Goal: Task Accomplishment & Management: Manage account settings

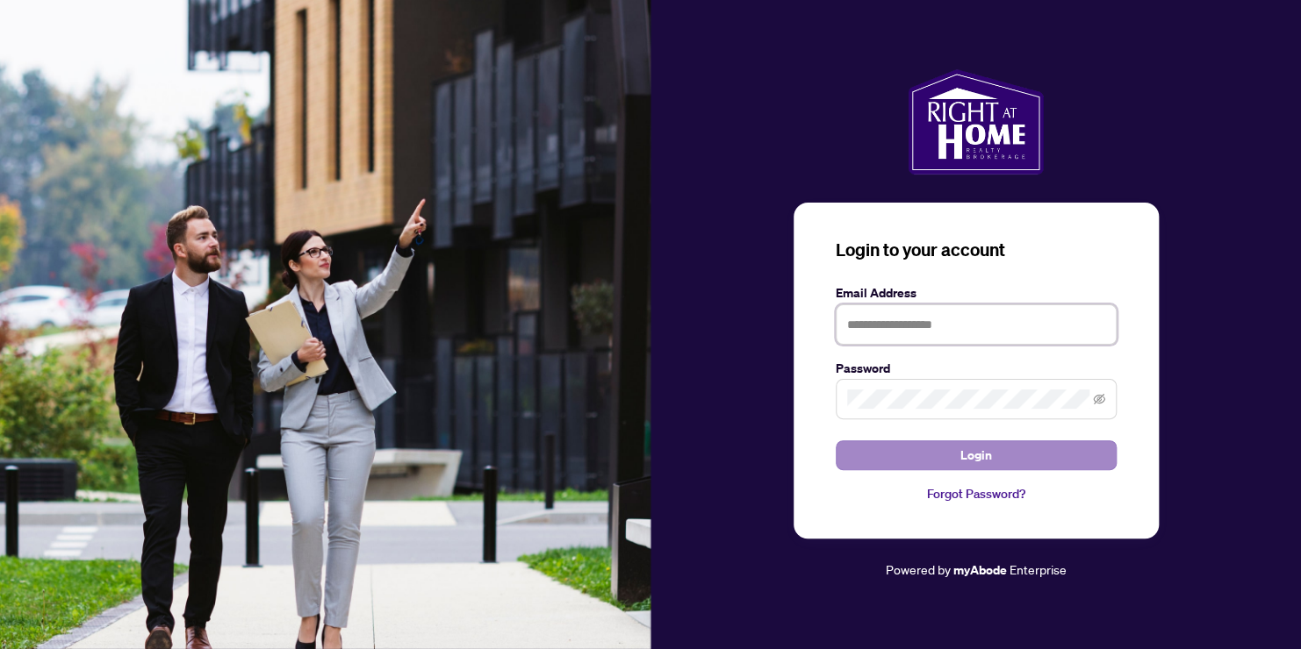
type input "**********"
click at [993, 449] on button "Login" at bounding box center [976, 456] width 281 height 30
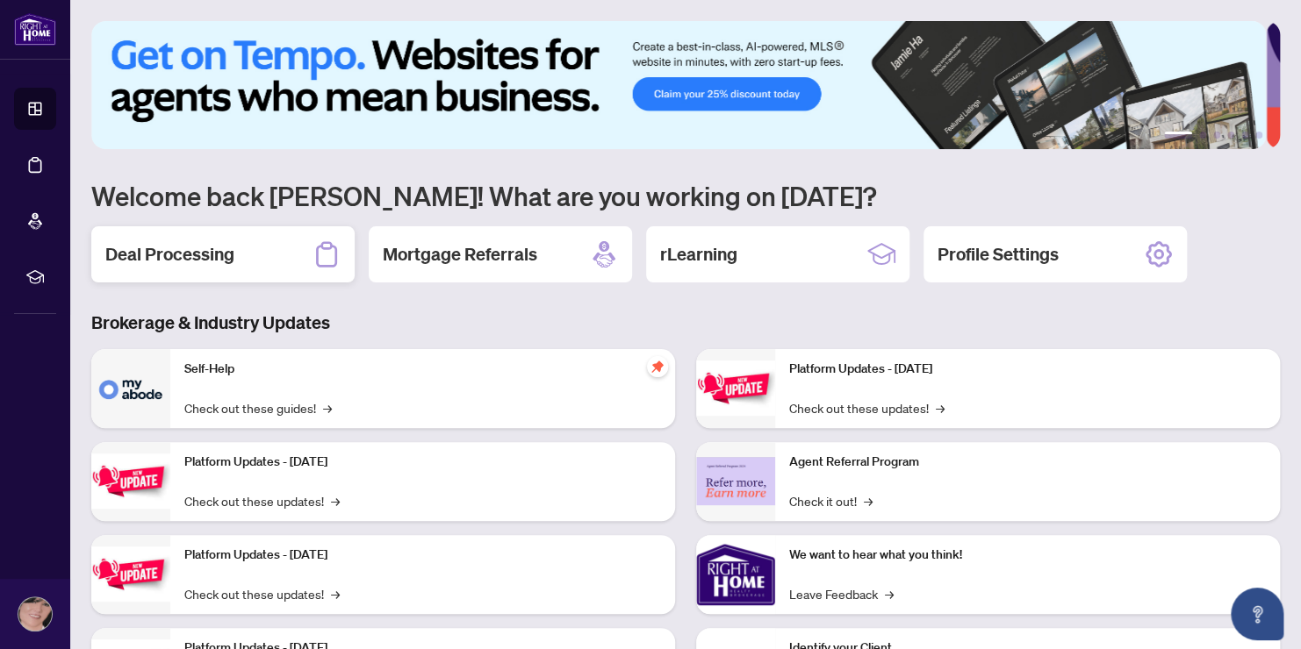
click at [186, 249] on h2 "Deal Processing" at bounding box center [169, 254] width 129 height 25
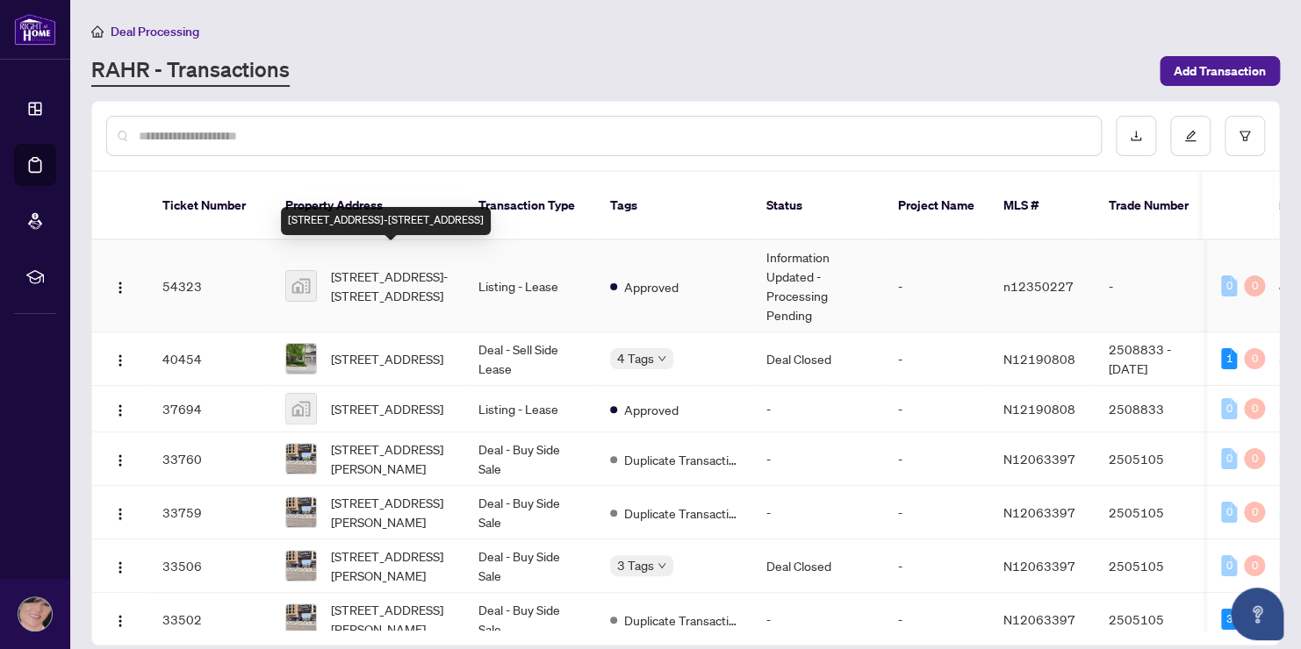
click at [390, 267] on span "[STREET_ADDRESS]-[STREET_ADDRESS]" at bounding box center [390, 286] width 119 height 39
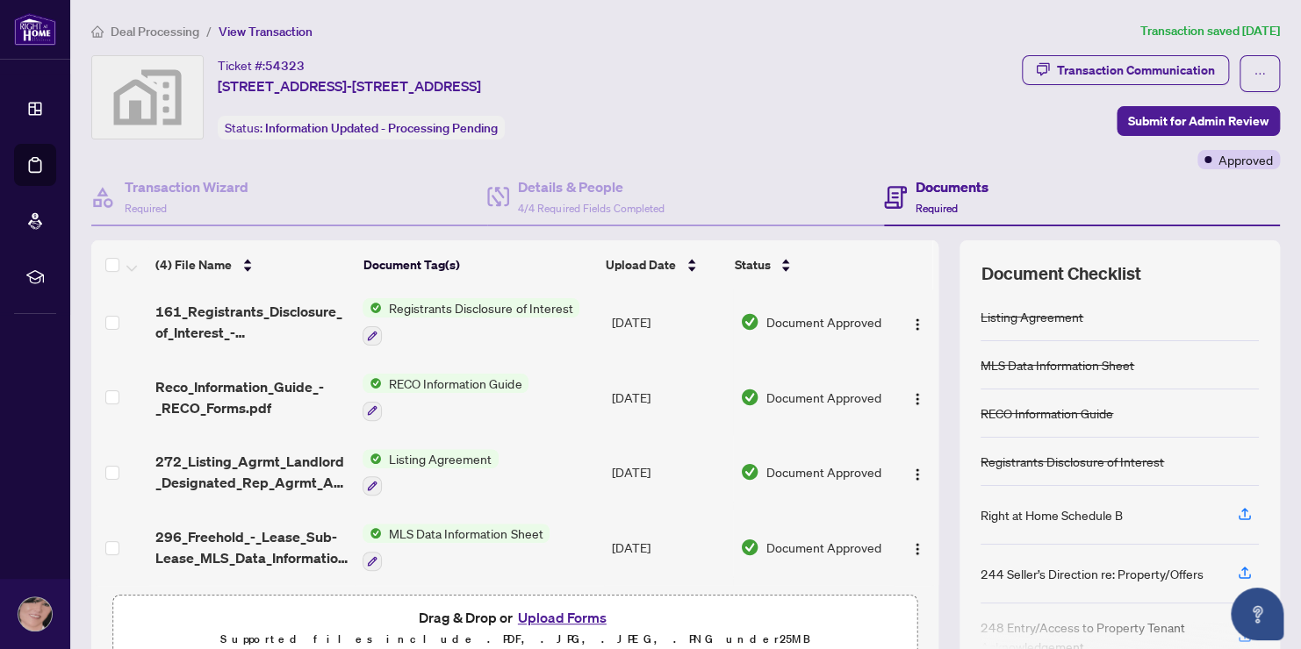
scroll to position [84, 0]
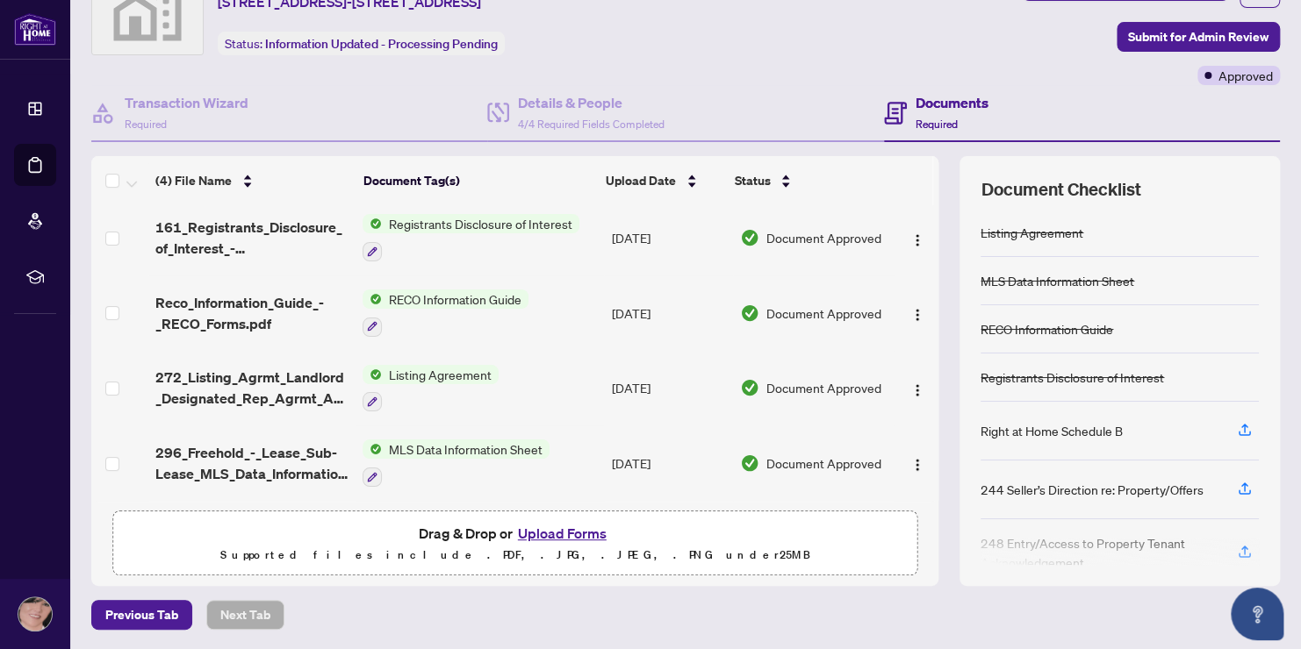
click at [579, 536] on button "Upload Forms" at bounding box center [562, 533] width 99 height 23
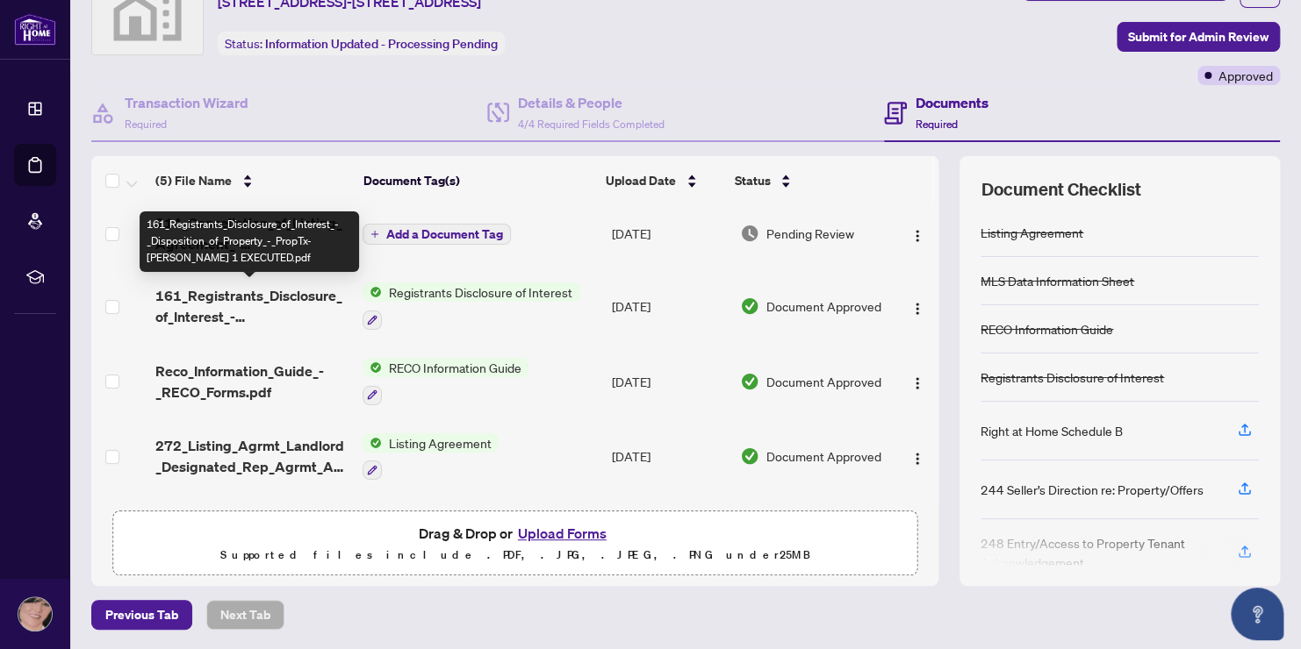
click at [276, 238] on div "161_Registrants_Disclosure_of_Interest_-_Disposition_of_Property_-_PropTx-[PERS…" at bounding box center [249, 242] width 219 height 61
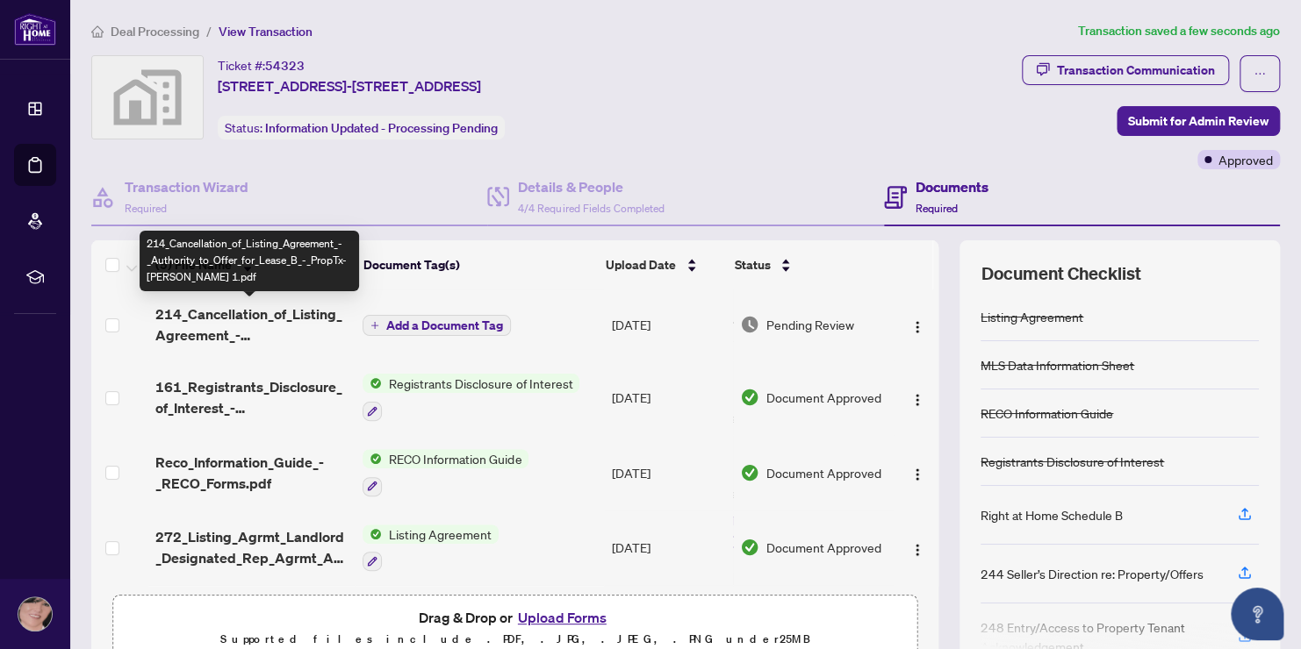
click at [245, 323] on span "214_Cancellation_of_Listing_Agreement_-_Authority_to_Offer_for_Lease_B_-_PropTx…" at bounding box center [252, 325] width 194 height 42
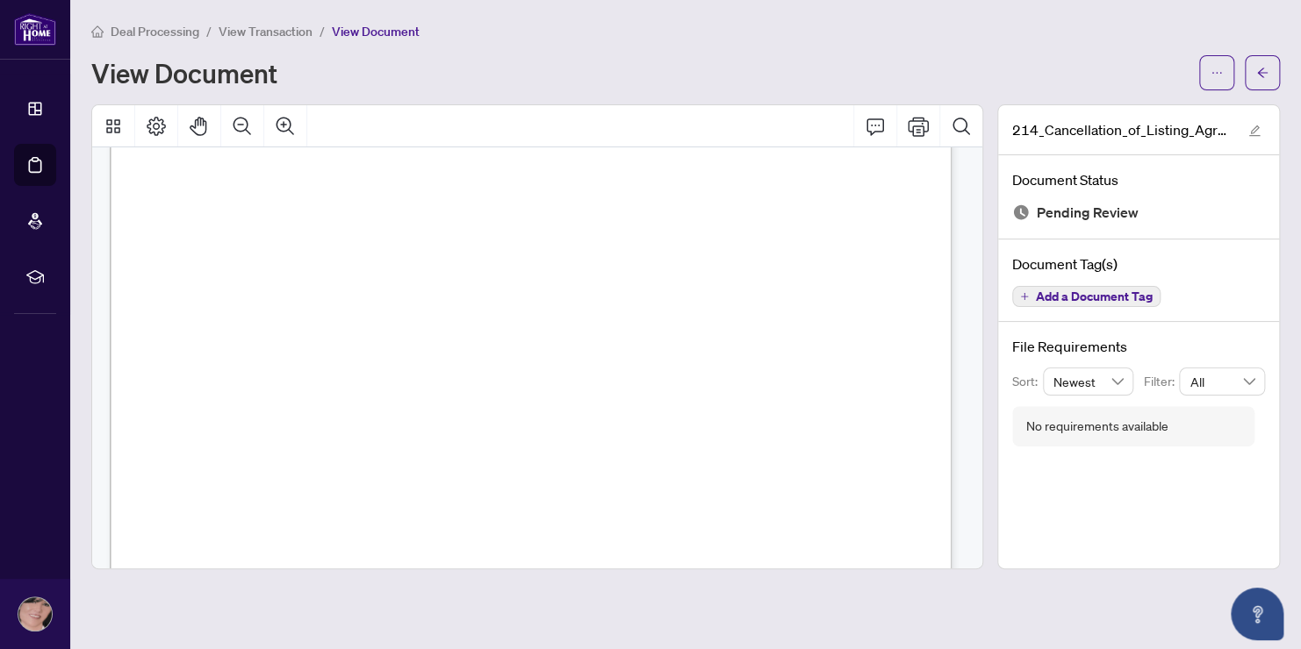
scroll to position [626, 0]
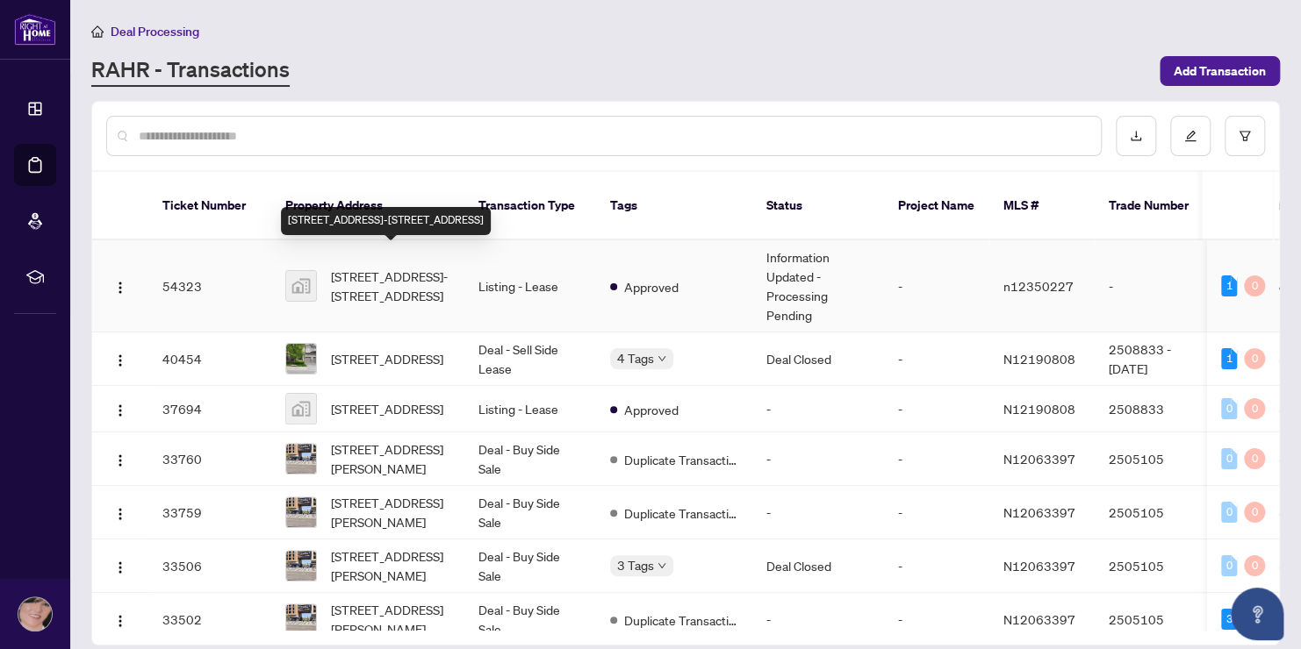
click at [360, 267] on span "[STREET_ADDRESS]-[STREET_ADDRESS]" at bounding box center [390, 286] width 119 height 39
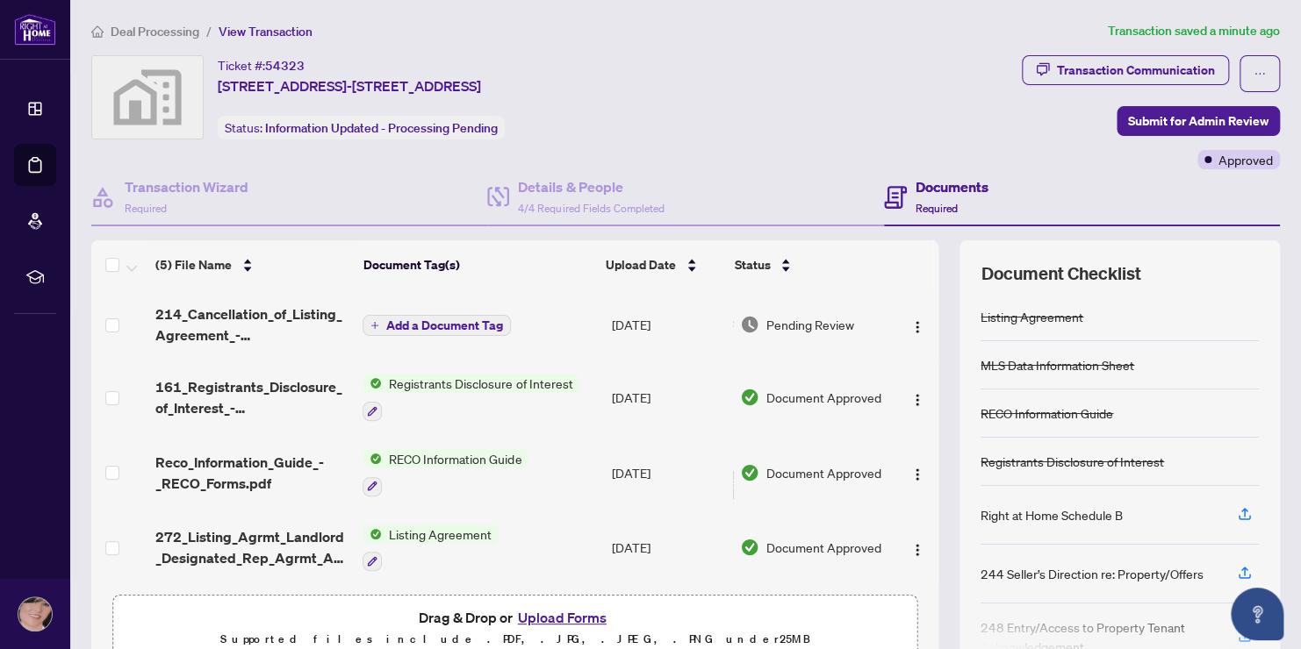
click at [579, 621] on button "Upload Forms" at bounding box center [562, 617] width 99 height 23
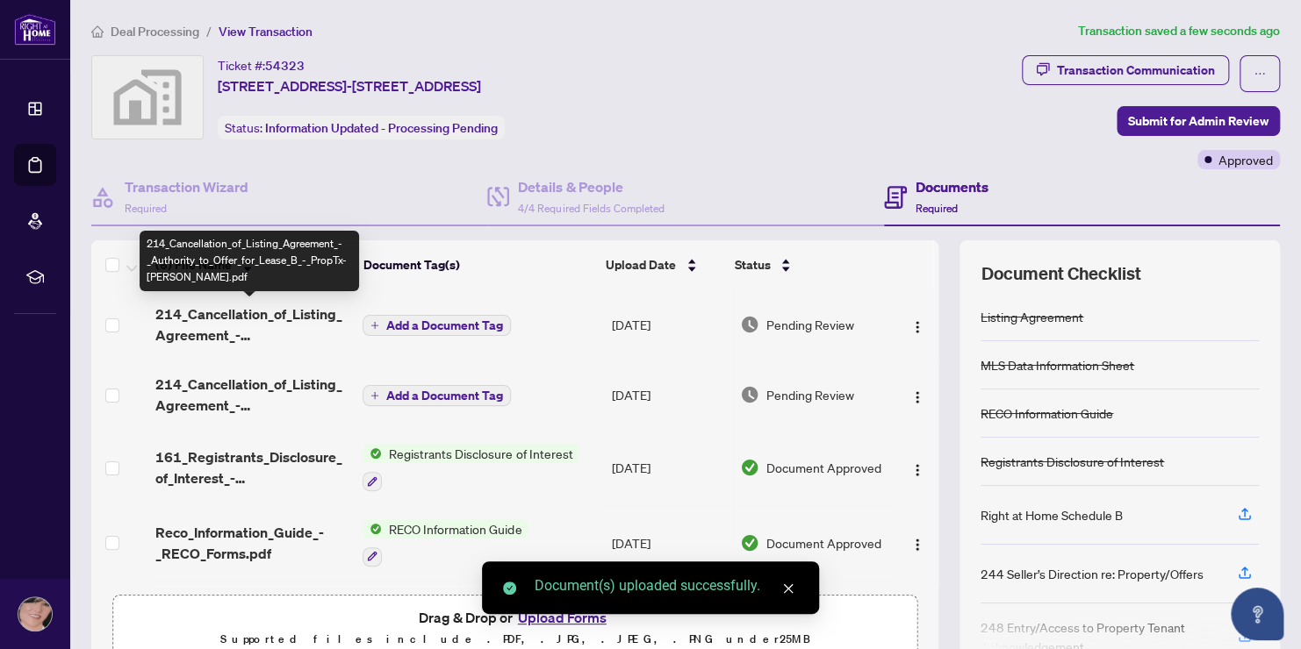
click at [273, 315] on span "214_Cancellation_of_Listing_Agreement_-_Authority_to_Offer_for_Lease_B_-_PropTx…" at bounding box center [252, 325] width 194 height 42
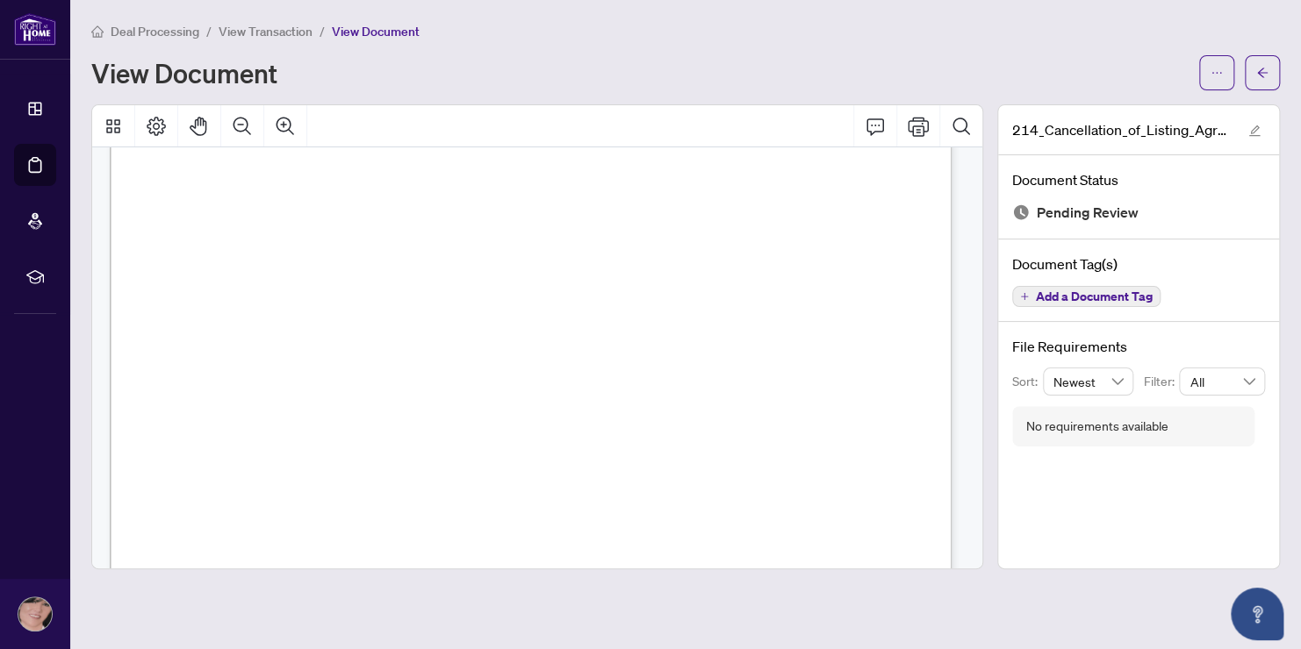
scroll to position [702, 0]
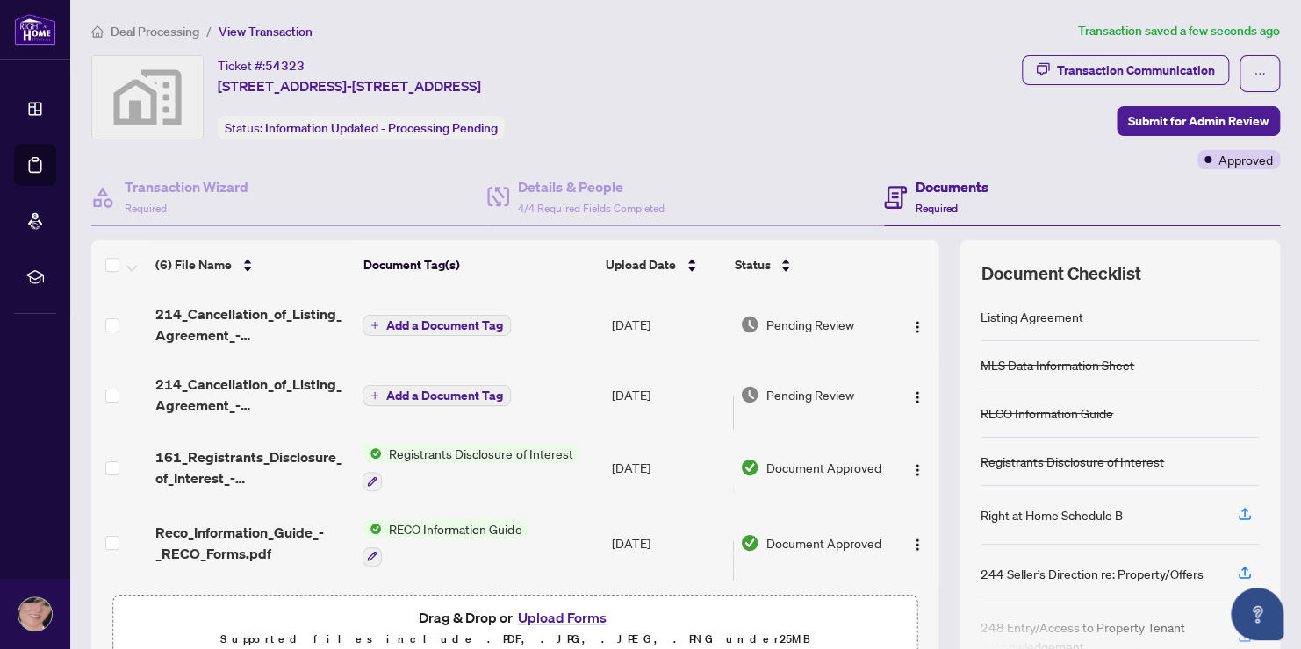
click at [591, 618] on button "Upload Forms" at bounding box center [562, 617] width 99 height 23
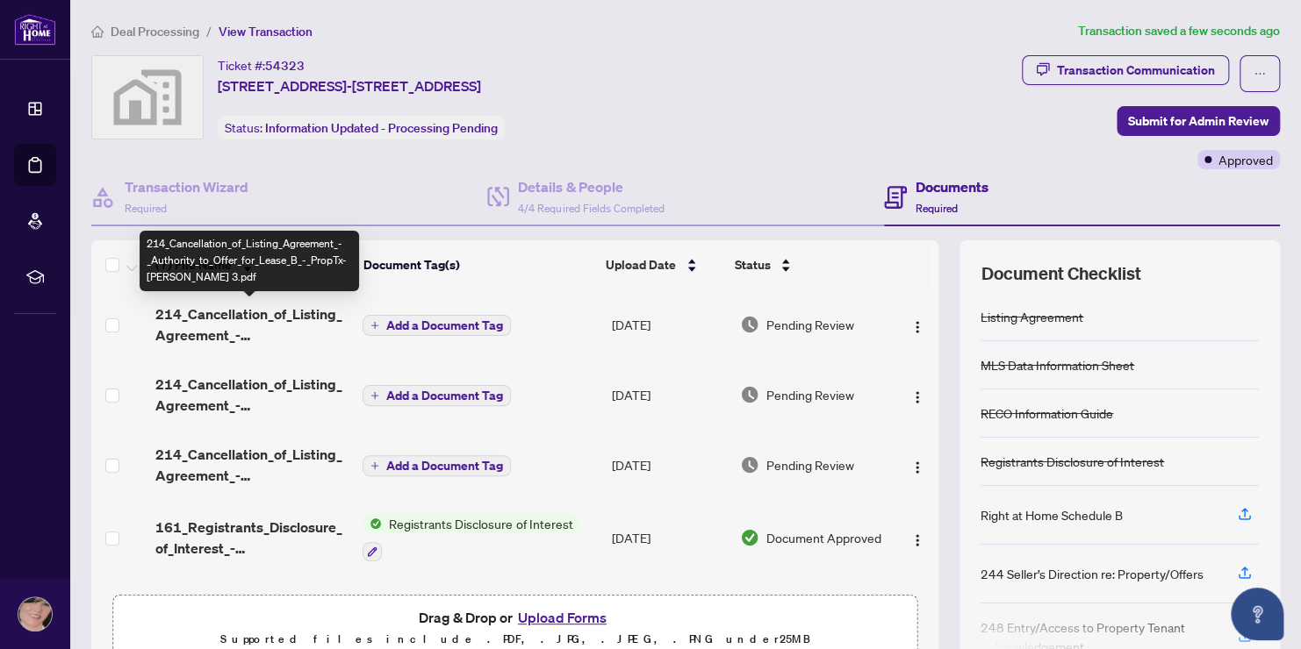
click at [339, 309] on span "214_Cancellation_of_Listing_Agreement_-_Authority_to_Offer_for_Lease_B_-_PropTx…" at bounding box center [252, 325] width 194 height 42
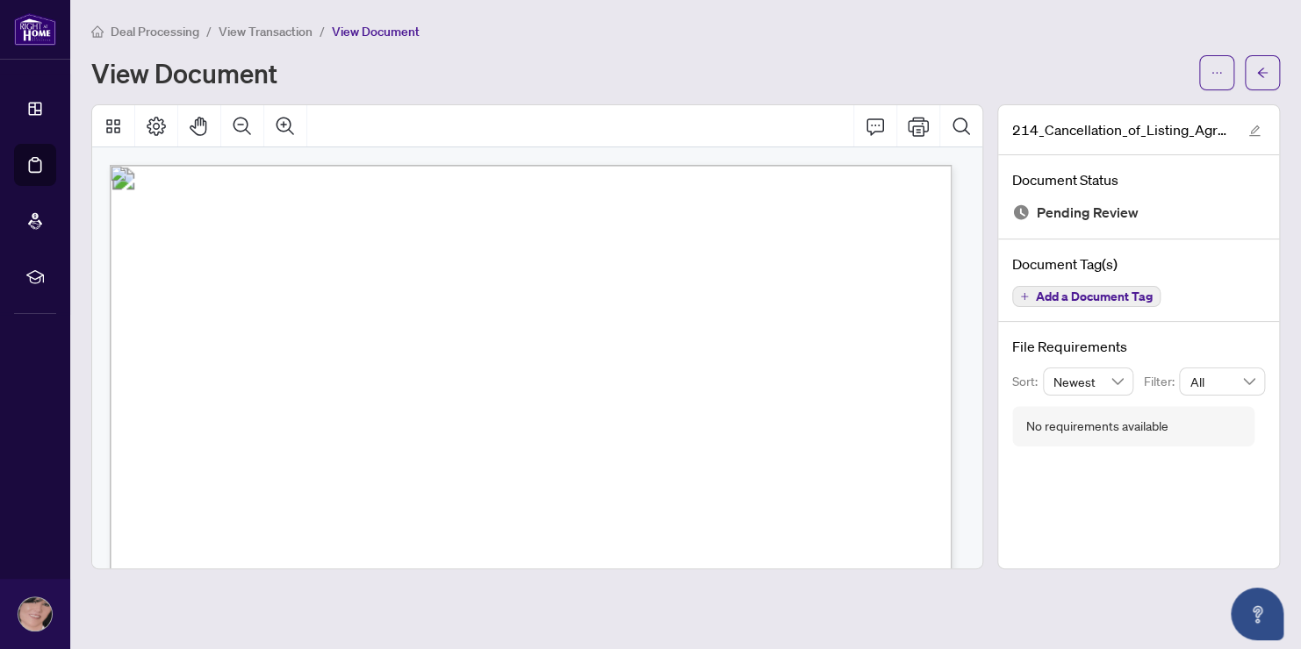
click at [339, 309] on span "RE: LISTING AGREEMENT AUTHORITY TO OFFER FOR LEASE (Agreement) FOR:" at bounding box center [374, 305] width 416 height 14
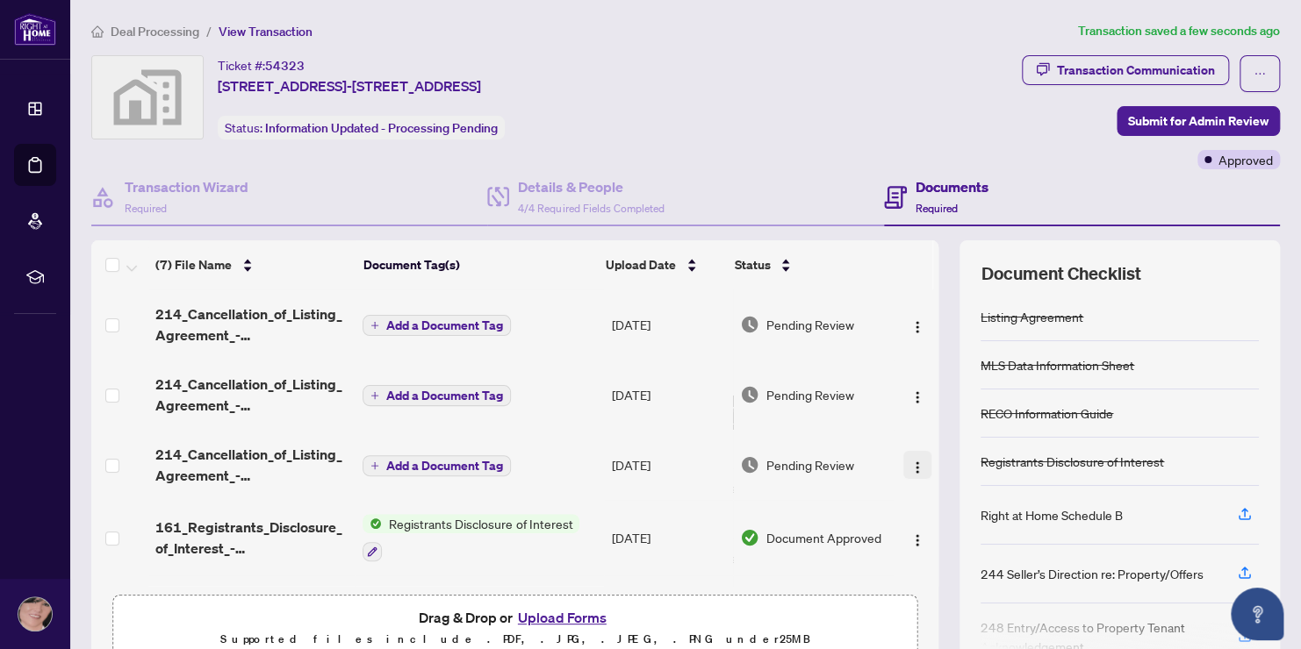
click at [910, 466] on img "button" at bounding box center [917, 468] width 14 height 14
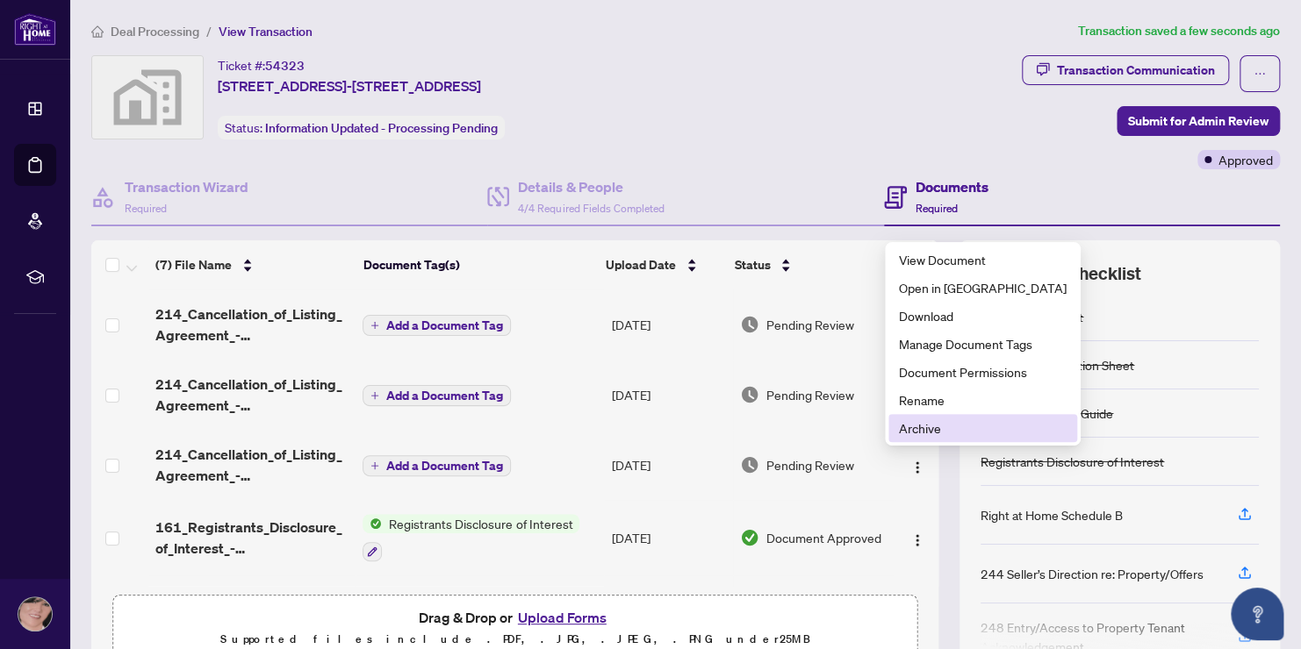
click at [922, 428] on span "Archive" at bounding box center [983, 428] width 168 height 19
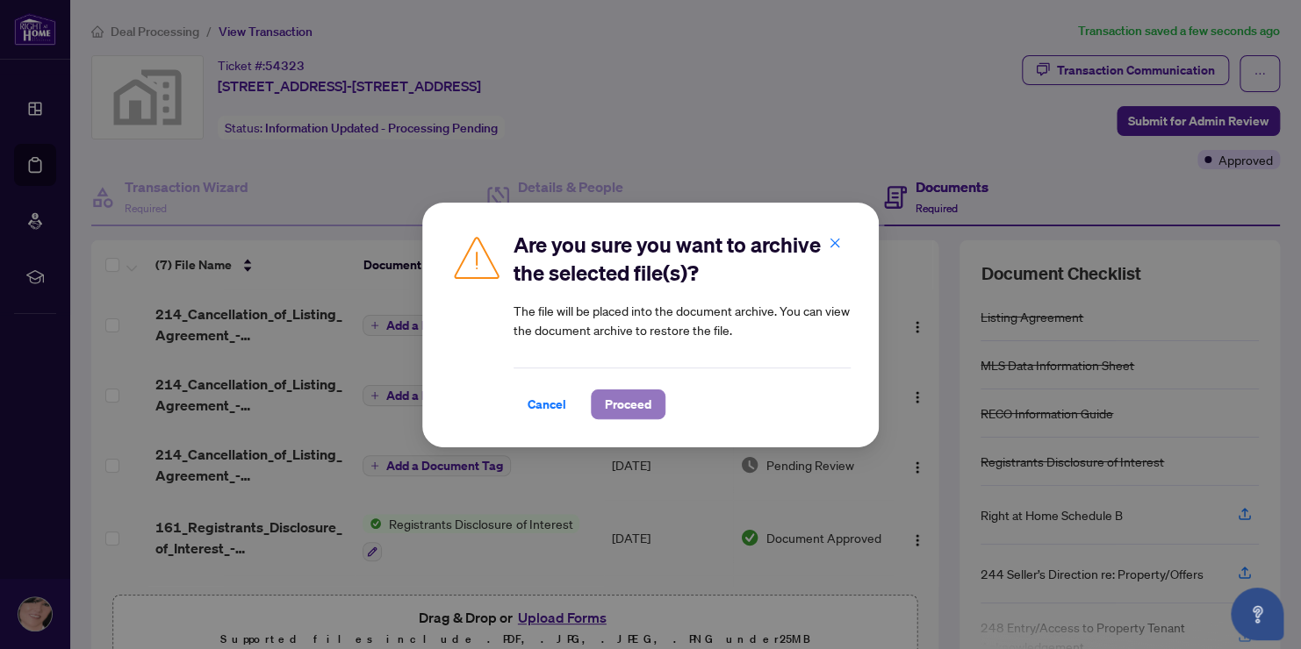
click at [629, 403] on span "Proceed" at bounding box center [628, 405] width 47 height 28
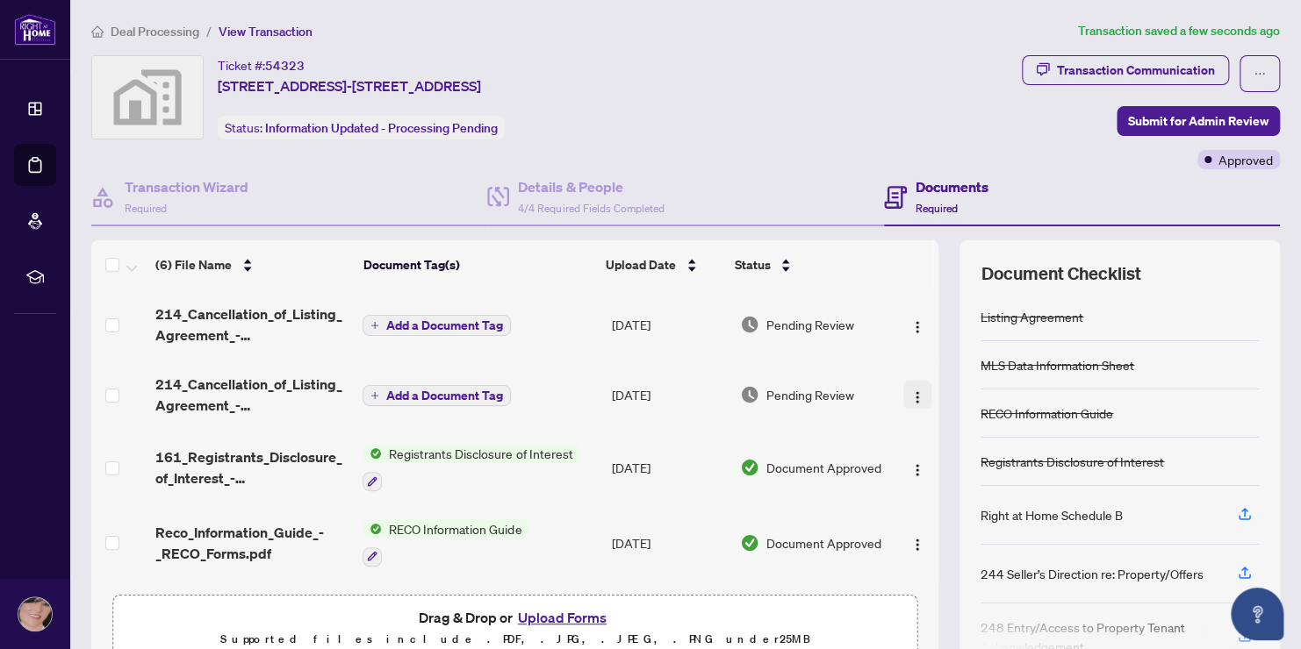
click at [910, 393] on img "button" at bounding box center [917, 398] width 14 height 14
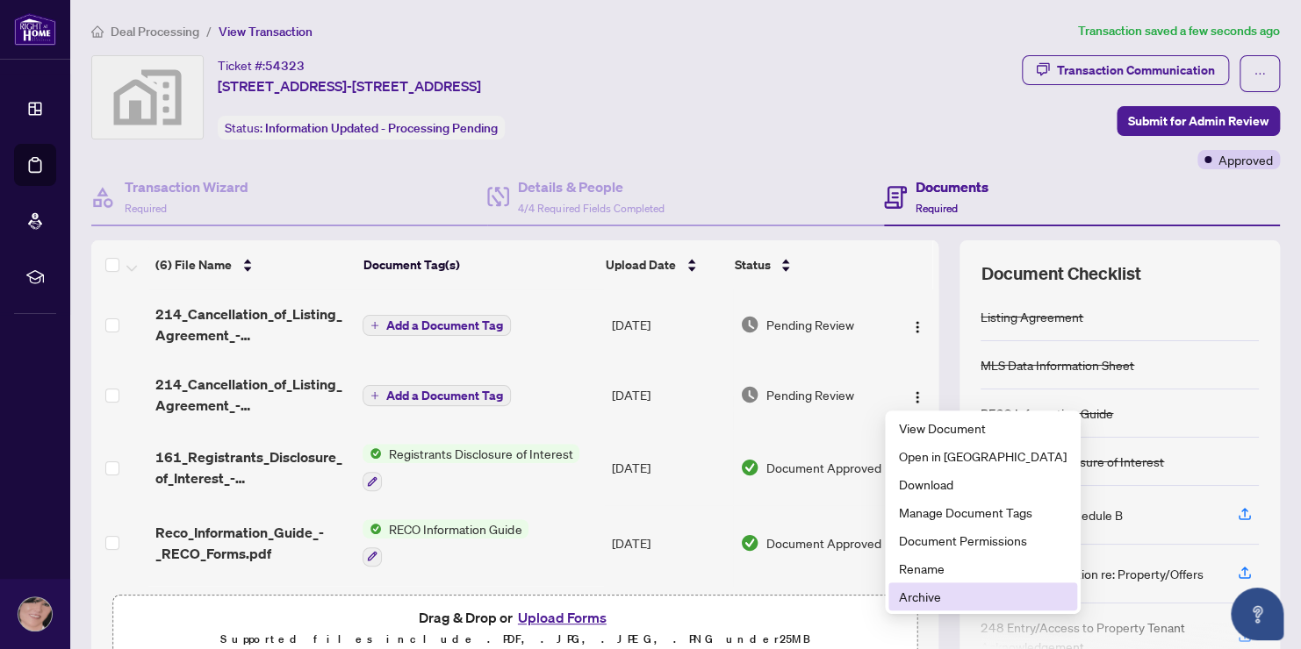
click at [938, 596] on span "Archive" at bounding box center [983, 596] width 168 height 19
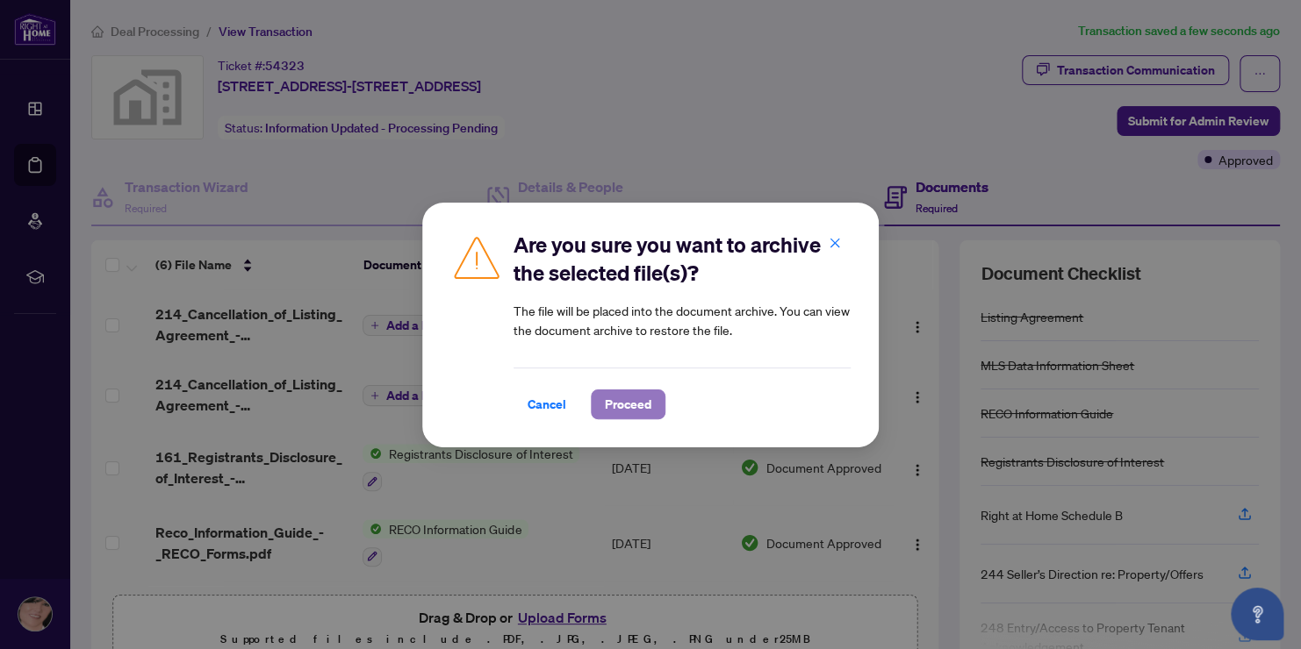
click at [637, 406] on span "Proceed" at bounding box center [628, 405] width 47 height 28
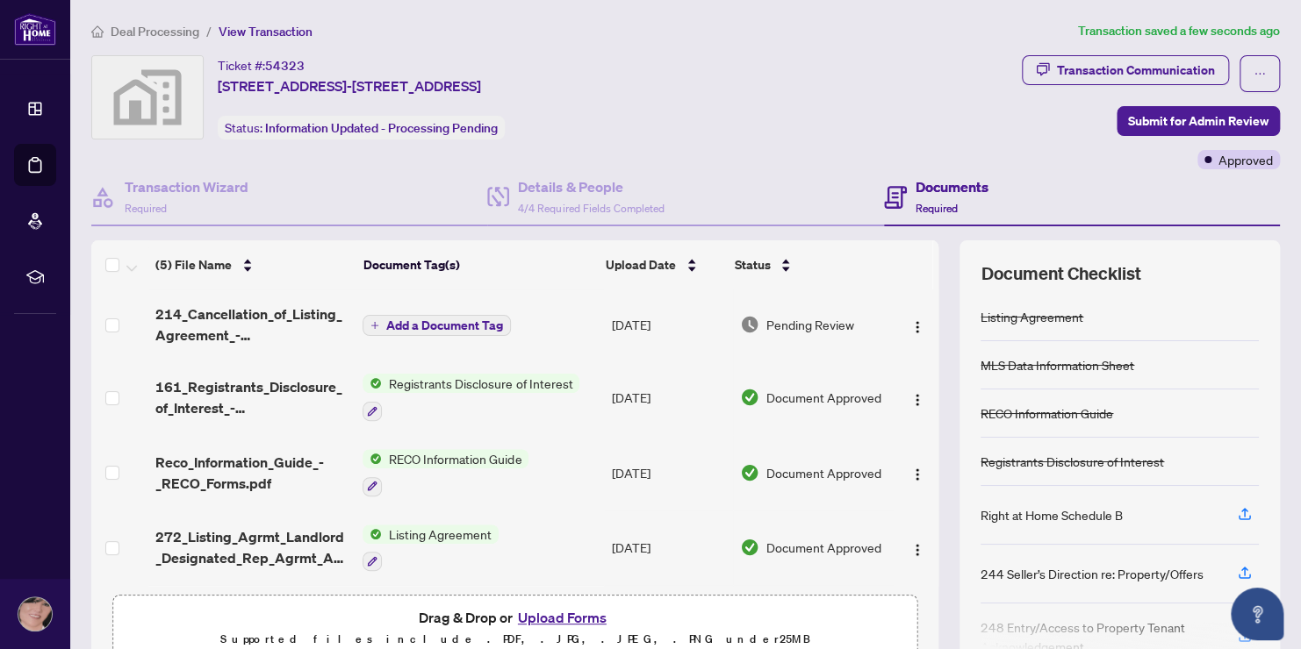
click at [484, 328] on span "Add a Document Tag" at bounding box center [444, 325] width 117 height 12
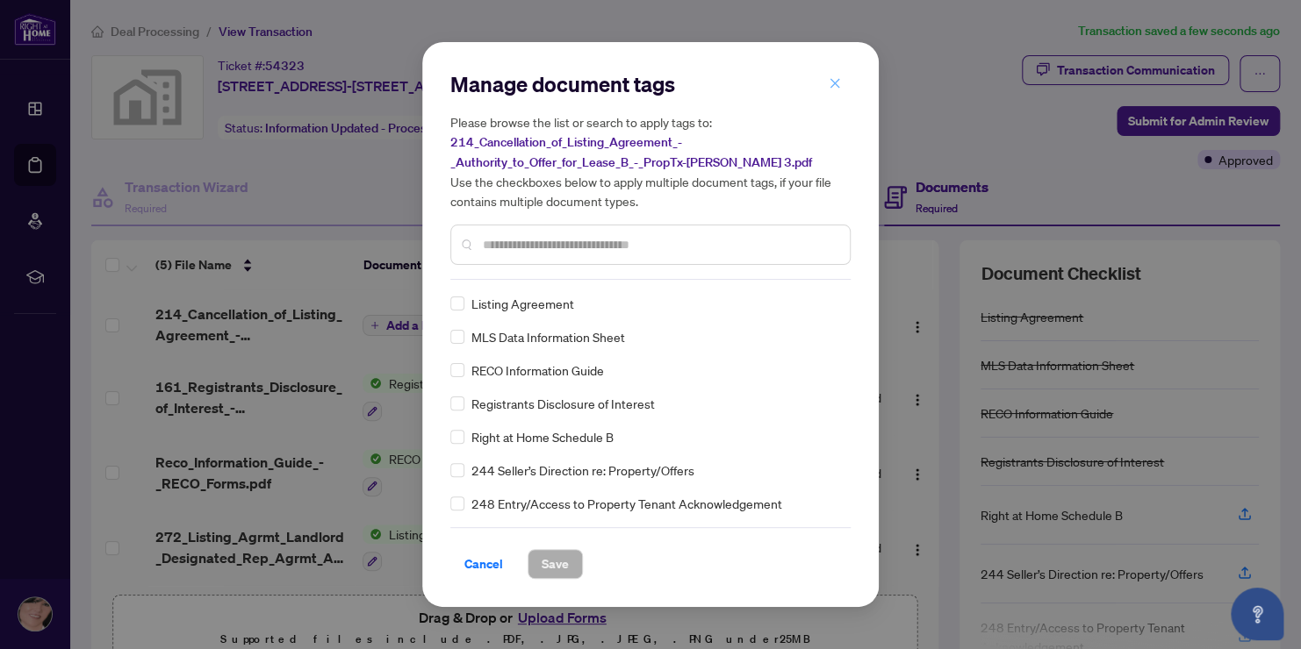
click at [834, 77] on span "button" at bounding box center [834, 83] width 12 height 28
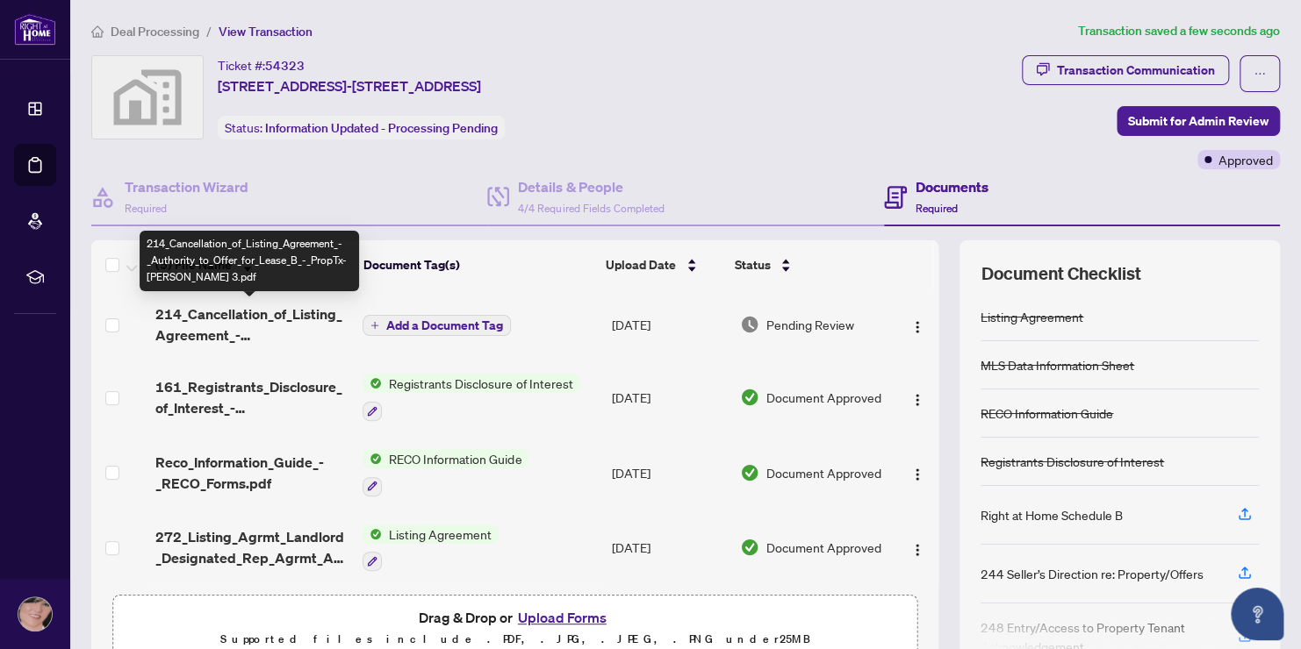
click at [207, 315] on span "214_Cancellation_of_Listing_Agreement_-_Authority_to_Offer_for_Lease_B_-_PropTx…" at bounding box center [252, 325] width 194 height 42
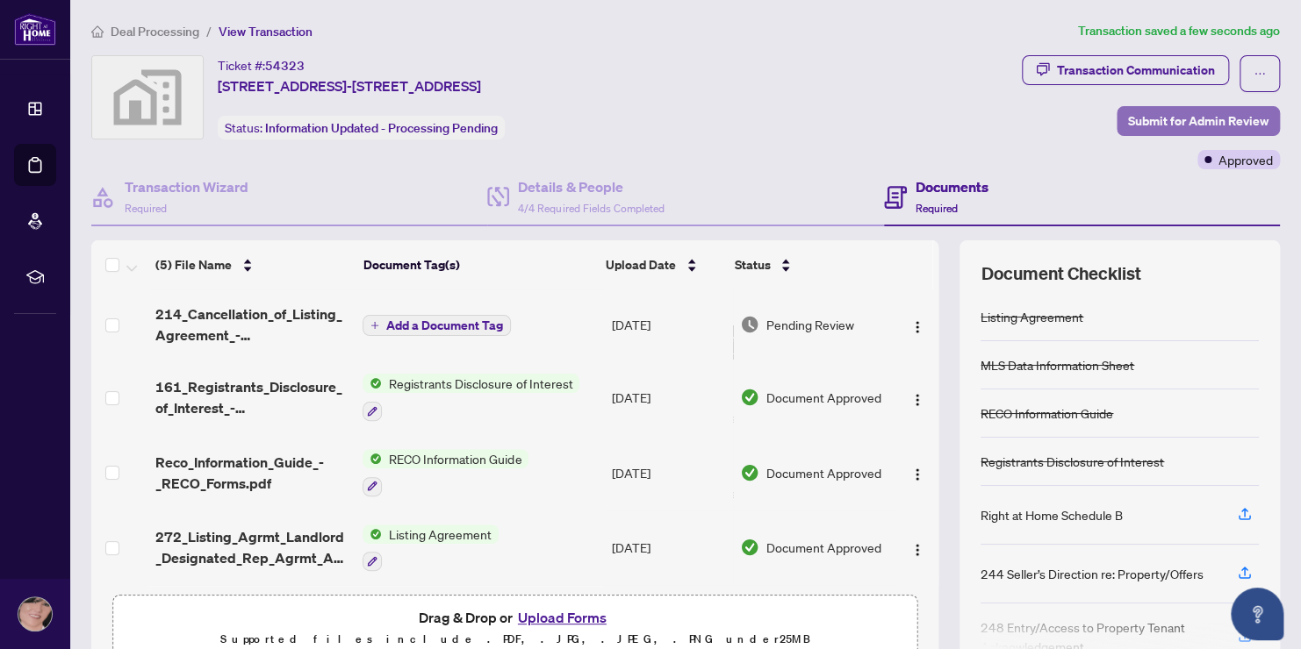
click at [1167, 120] on span "Submit for Admin Review" at bounding box center [1198, 121] width 140 height 28
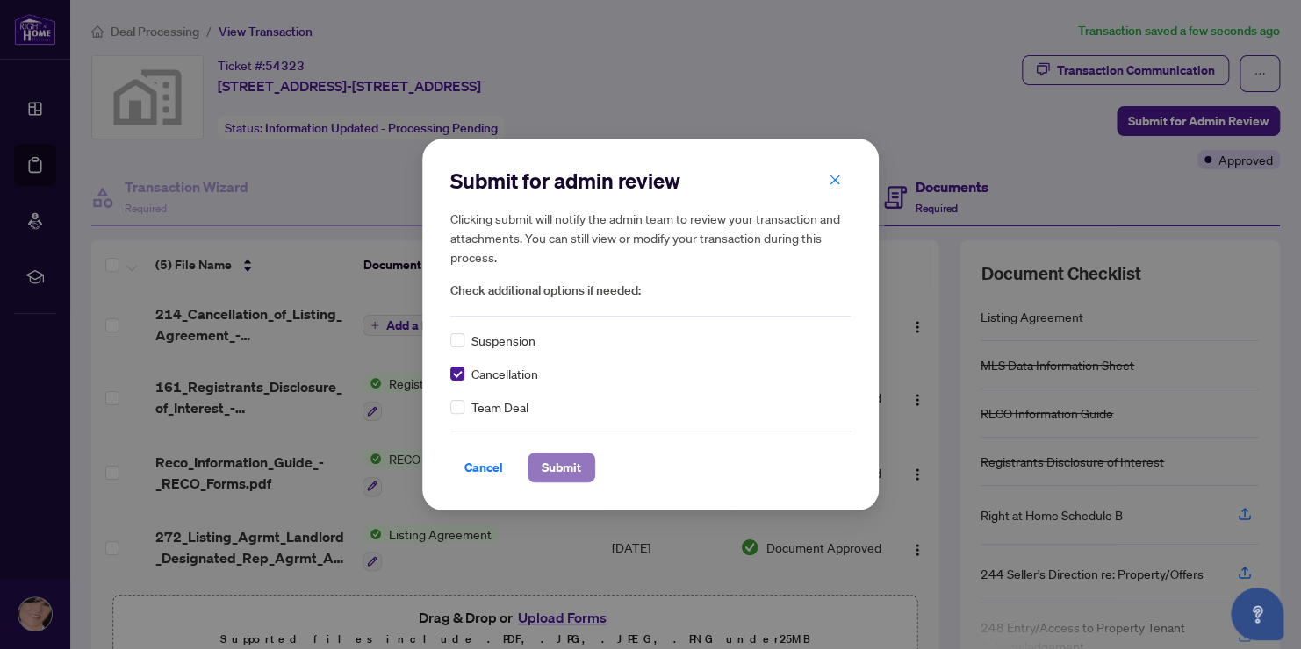
click at [553, 469] on span "Submit" at bounding box center [561, 468] width 39 height 28
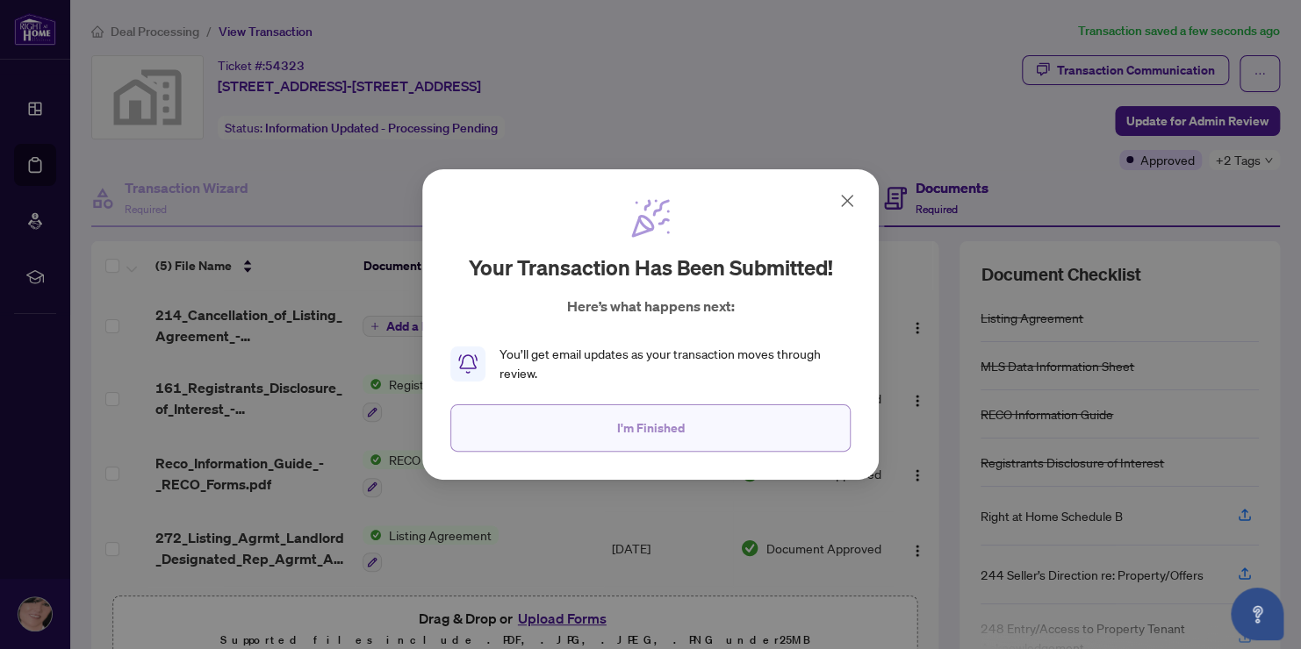
click at [661, 434] on span "I'm Finished" at bounding box center [651, 428] width 68 height 28
